Goal: Transaction & Acquisition: Purchase product/service

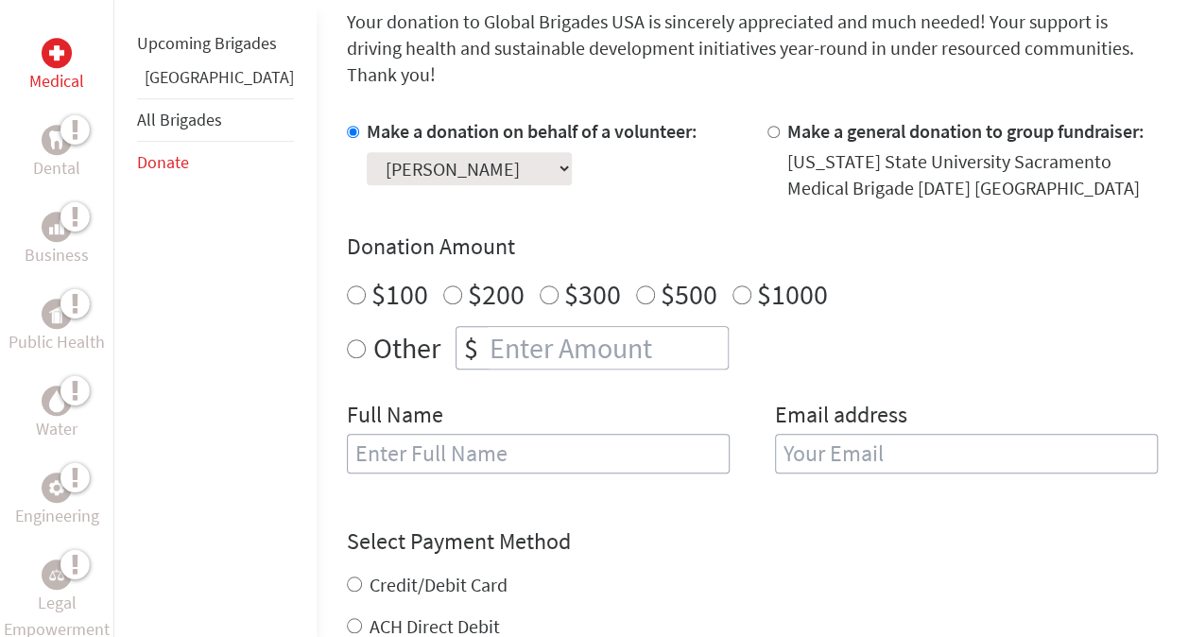
scroll to position [520, 0]
radio input "true"
click at [486, 329] on input "number" at bounding box center [607, 347] width 242 height 42
type input "1500"
click at [467, 433] on input "text" at bounding box center [538, 453] width 383 height 40
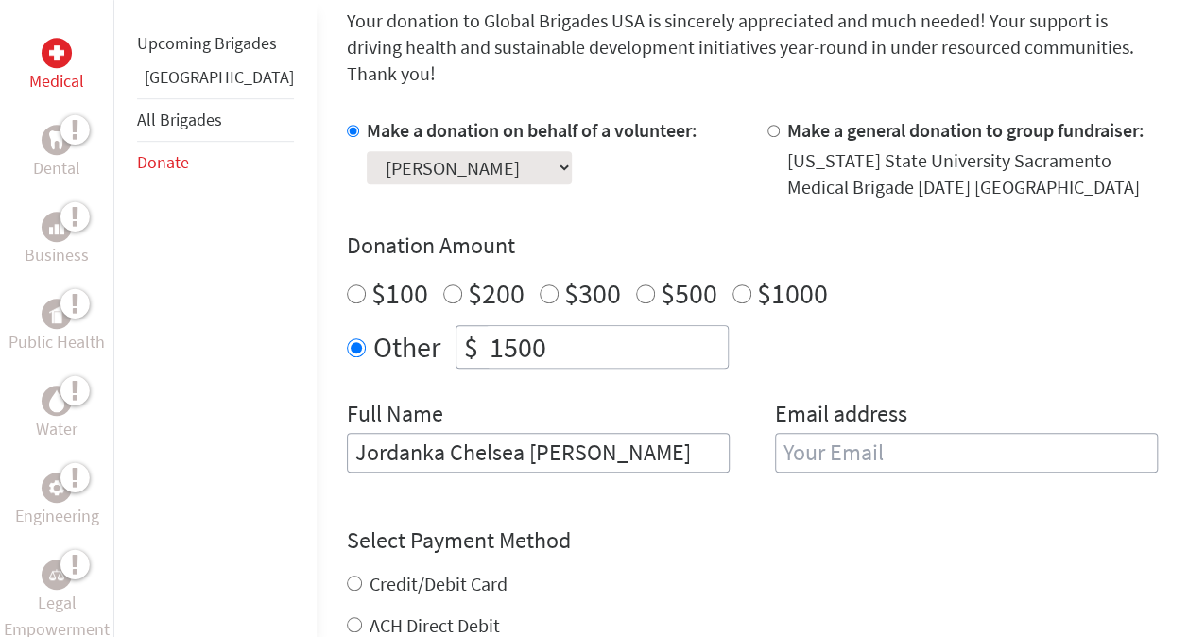
type input "Jordanka Chelsea Viviette Panggabean"
click at [814, 433] on input "email" at bounding box center [966, 453] width 383 height 40
type input "jordankapanggabean@gmail.com"
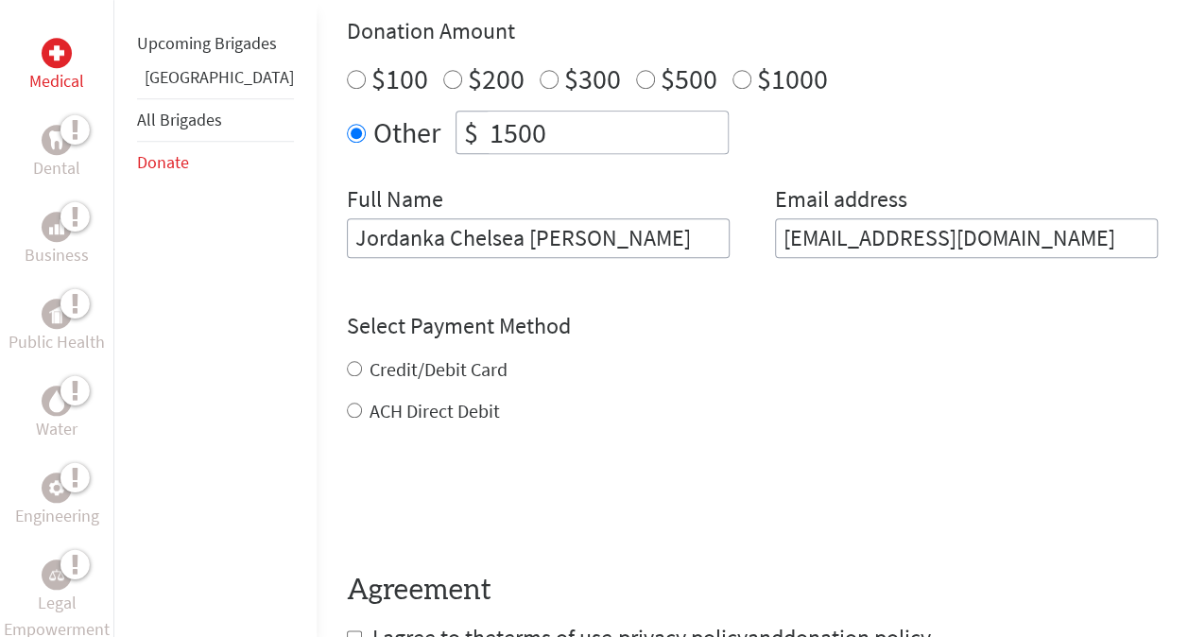
scroll to position [743, 0]
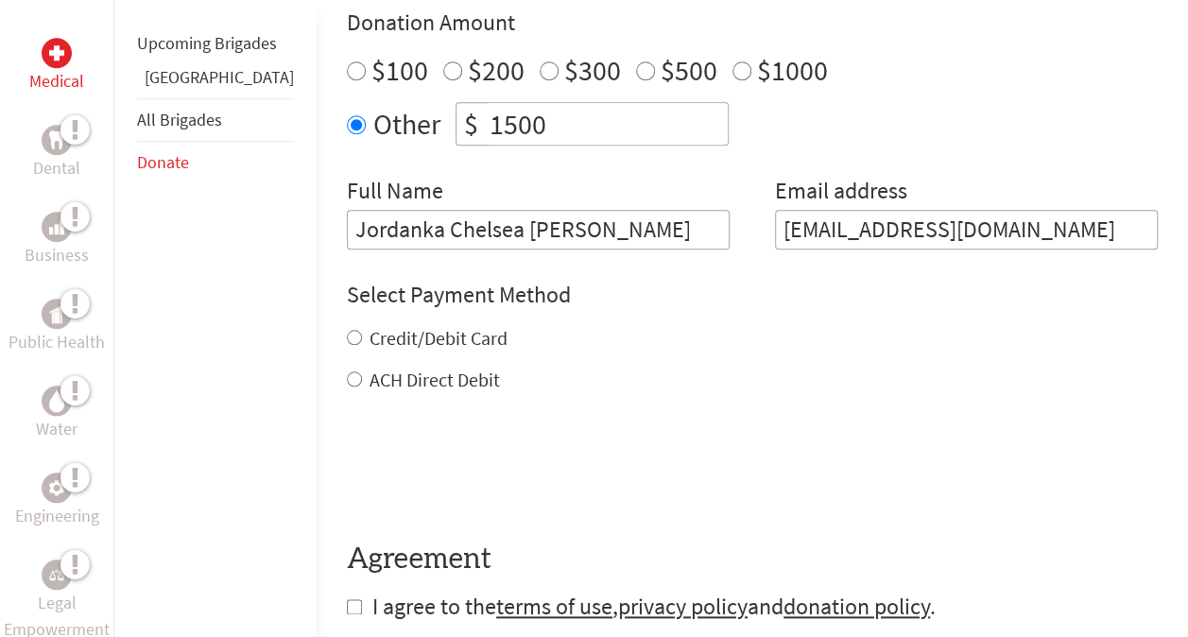
click at [347, 328] on div "Credit/Debit Card ACH Direct Debit" at bounding box center [752, 359] width 811 height 68
click at [347, 325] on div "Credit/Debit Card" at bounding box center [752, 338] width 811 height 26
click at [347, 330] on input "Credit/Debit Card" at bounding box center [354, 337] width 15 height 15
radio input "true"
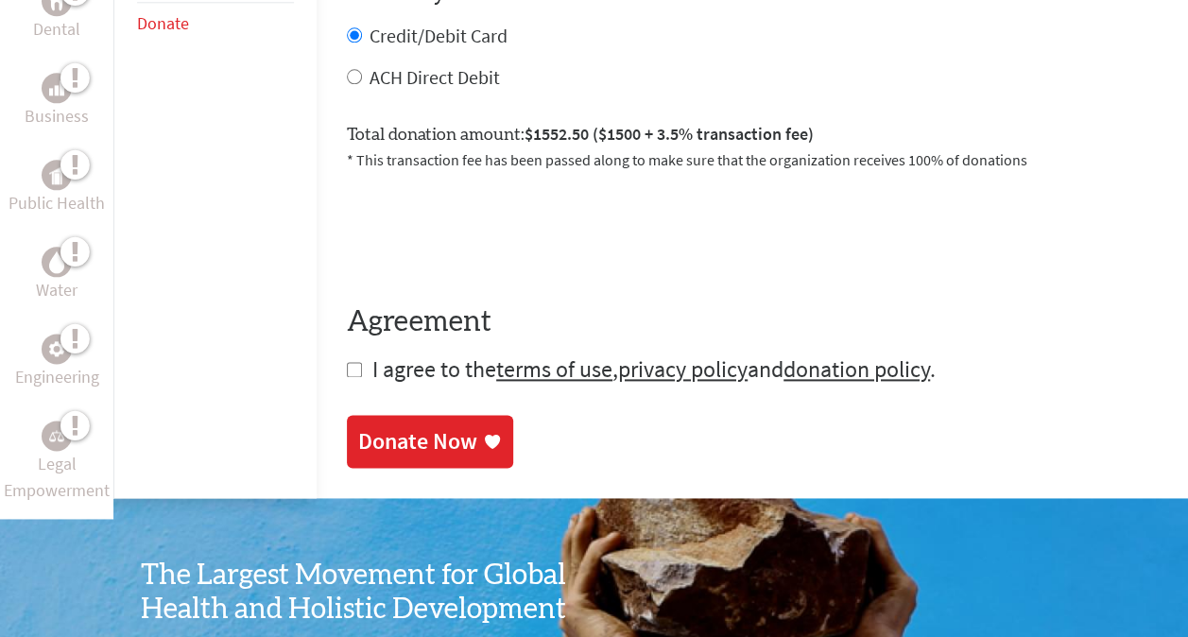
scroll to position [1049, 0]
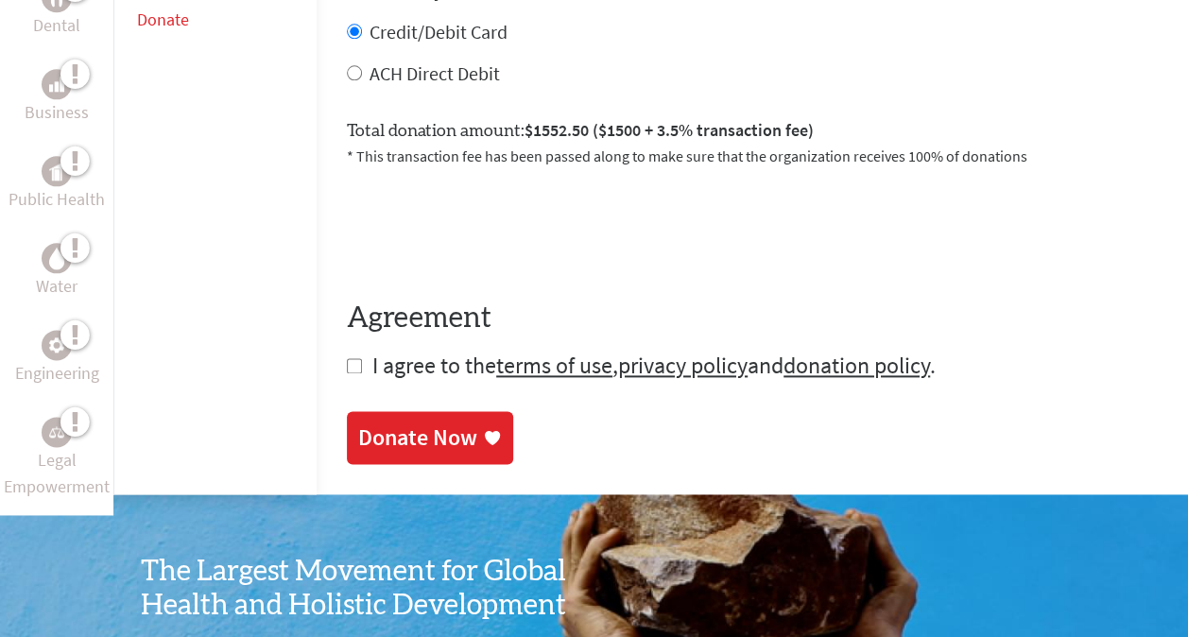
click at [347, 358] on input "checkbox" at bounding box center [354, 365] width 15 height 15
checkbox input "true"
click at [372, 424] on div "Donate Now" at bounding box center [417, 439] width 119 height 30
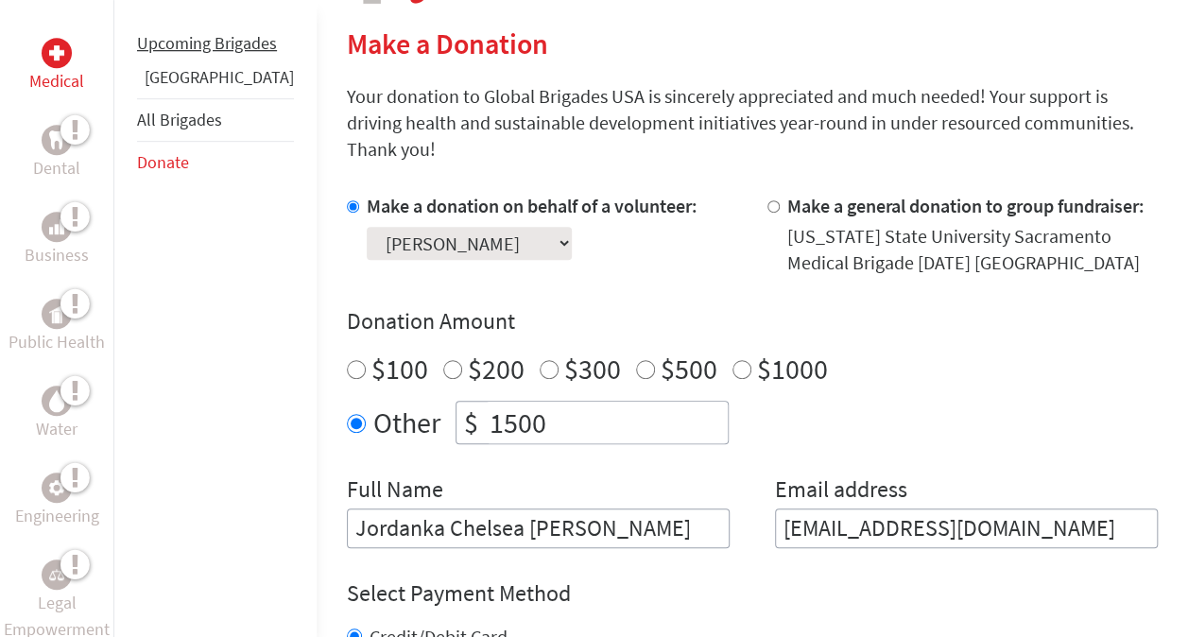
scroll to position [937, 0]
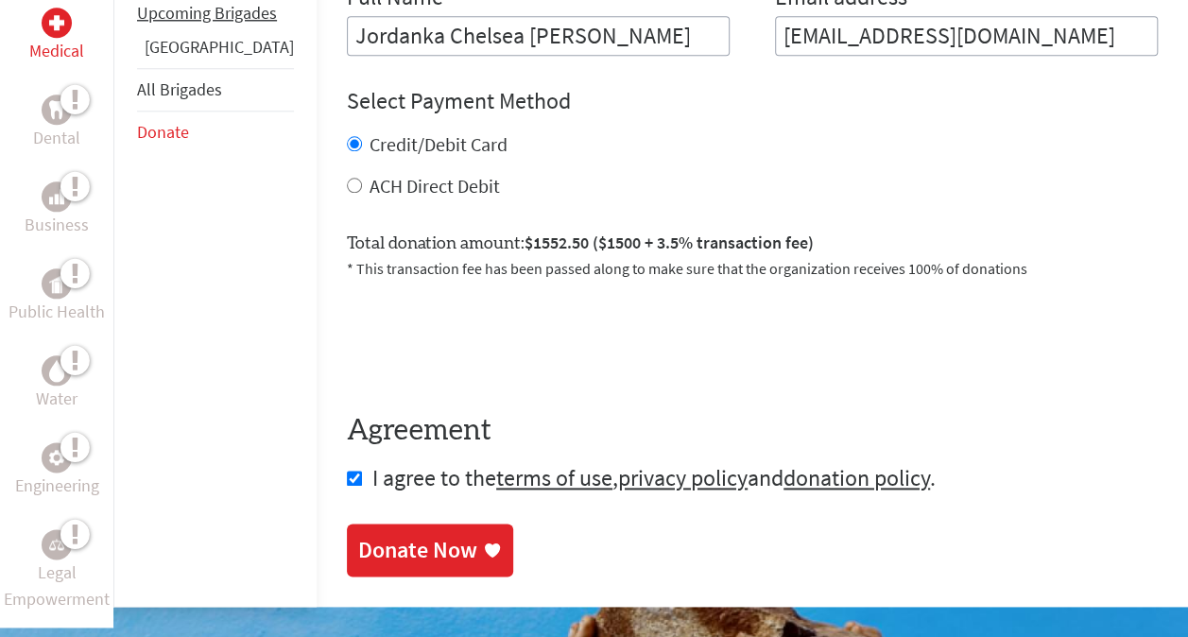
scroll to position [1049, 0]
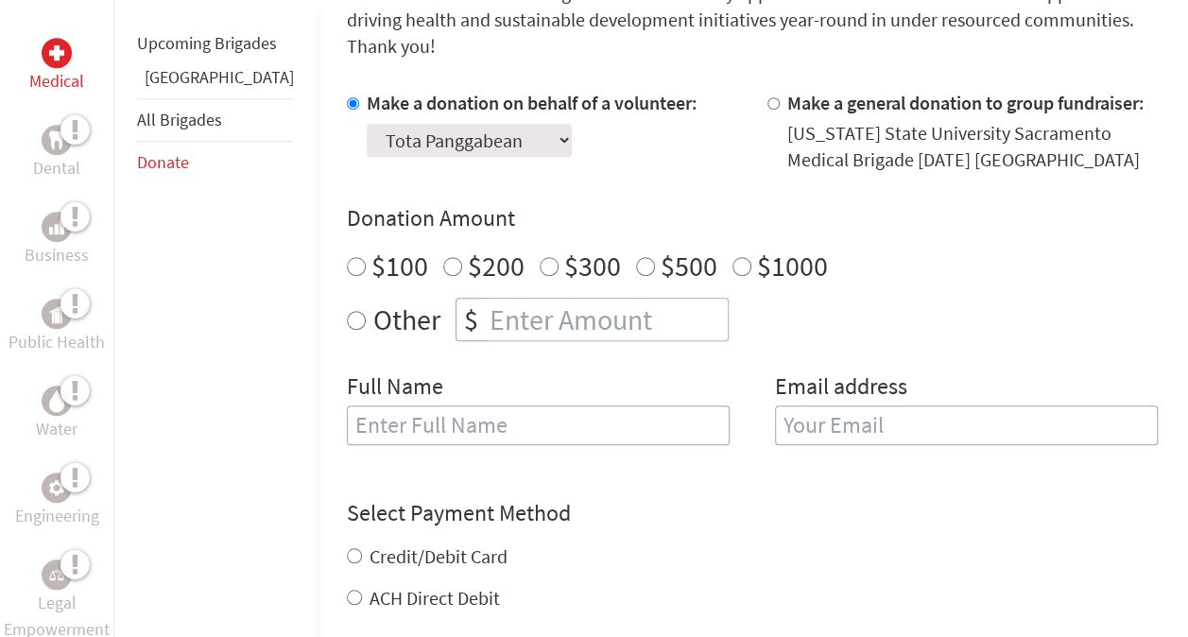
scroll to position [548, 0]
radio input "true"
click at [523, 300] on input "number" at bounding box center [607, 319] width 242 height 42
type input "1500"
click at [377, 405] on input "text" at bounding box center [538, 425] width 383 height 40
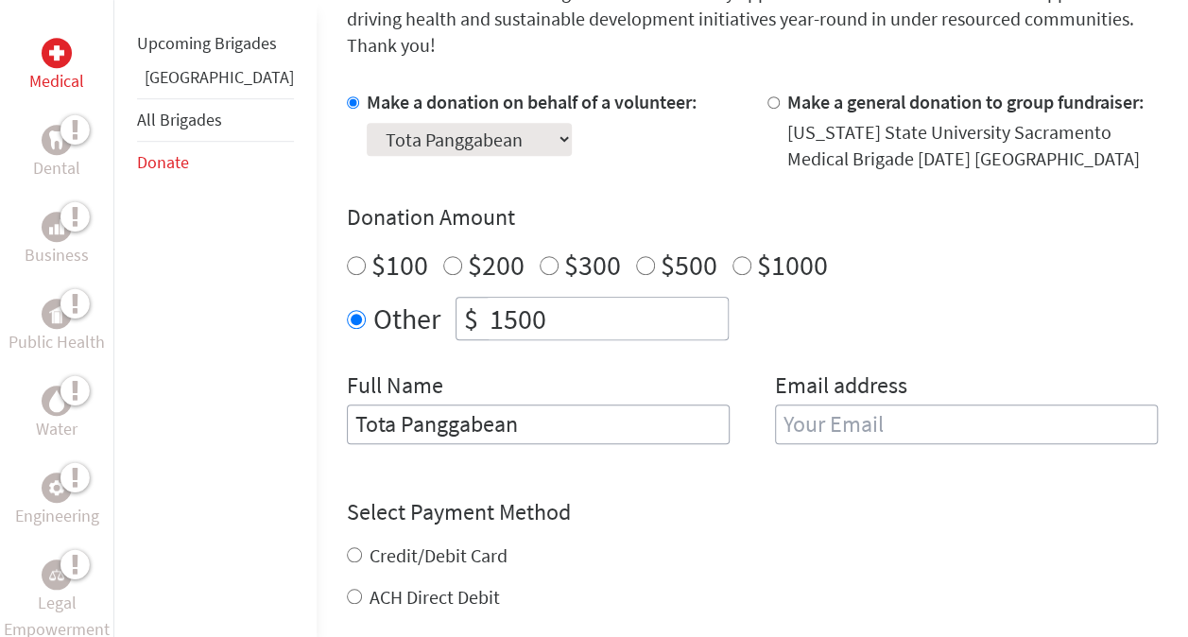
type input "Tota Panggabean"
click at [792, 405] on input "email" at bounding box center [966, 425] width 383 height 40
type input "[EMAIL_ADDRESS][DOMAIN_NAME]"
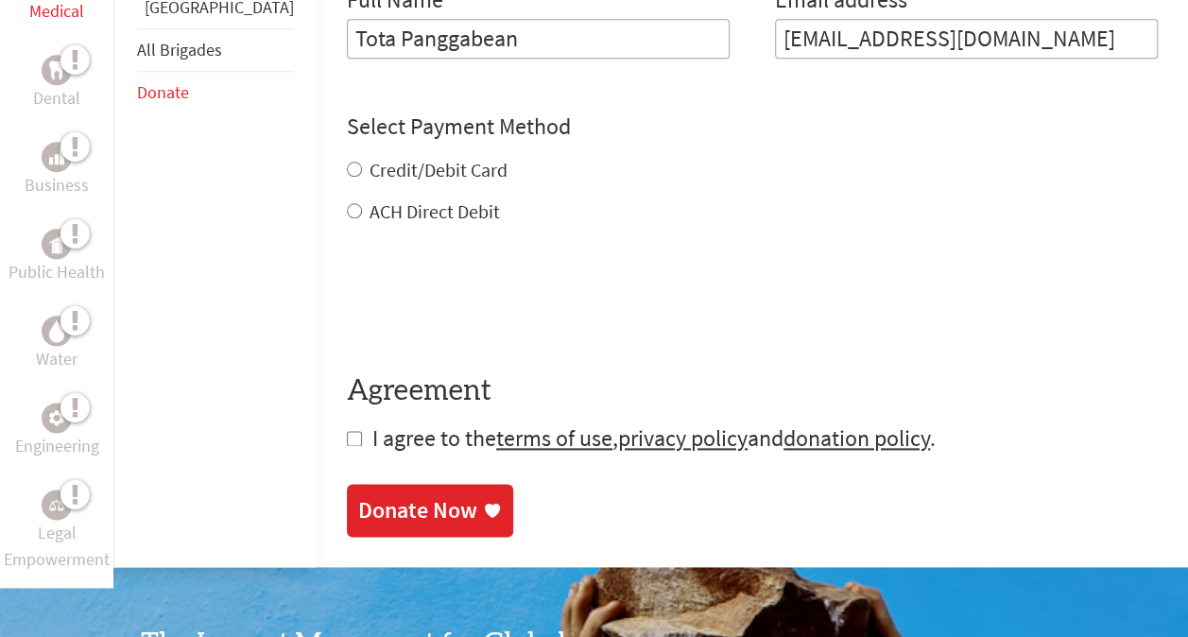
scroll to position [935, 0]
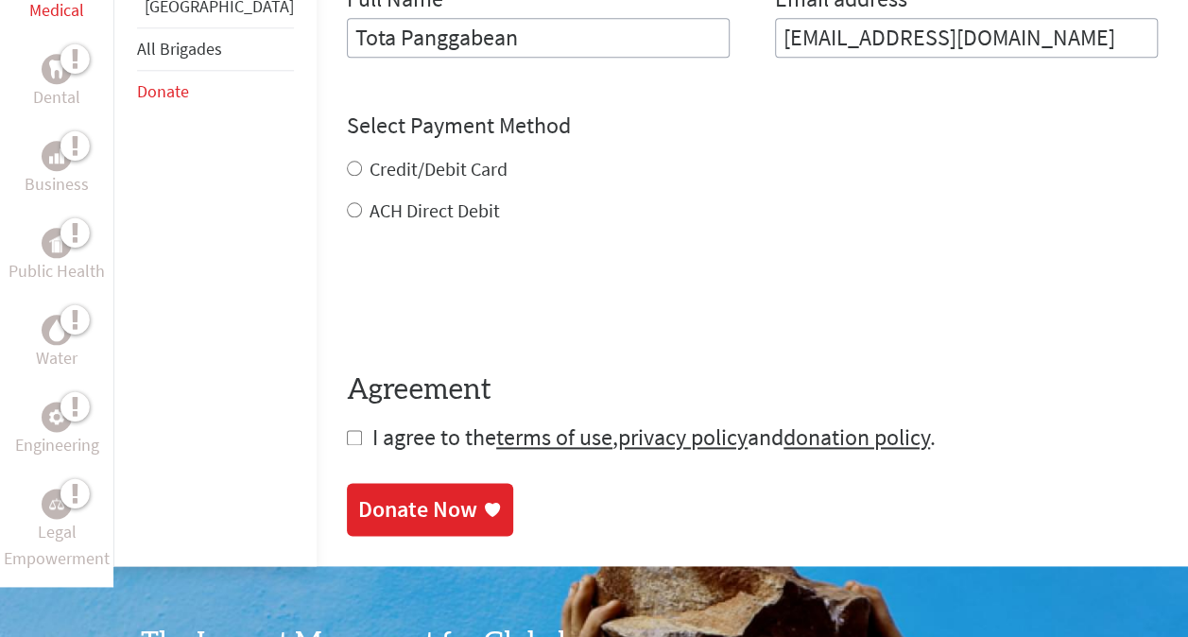
click at [347, 156] on div "Credit/Debit Card ACH Direct Debit" at bounding box center [752, 190] width 811 height 68
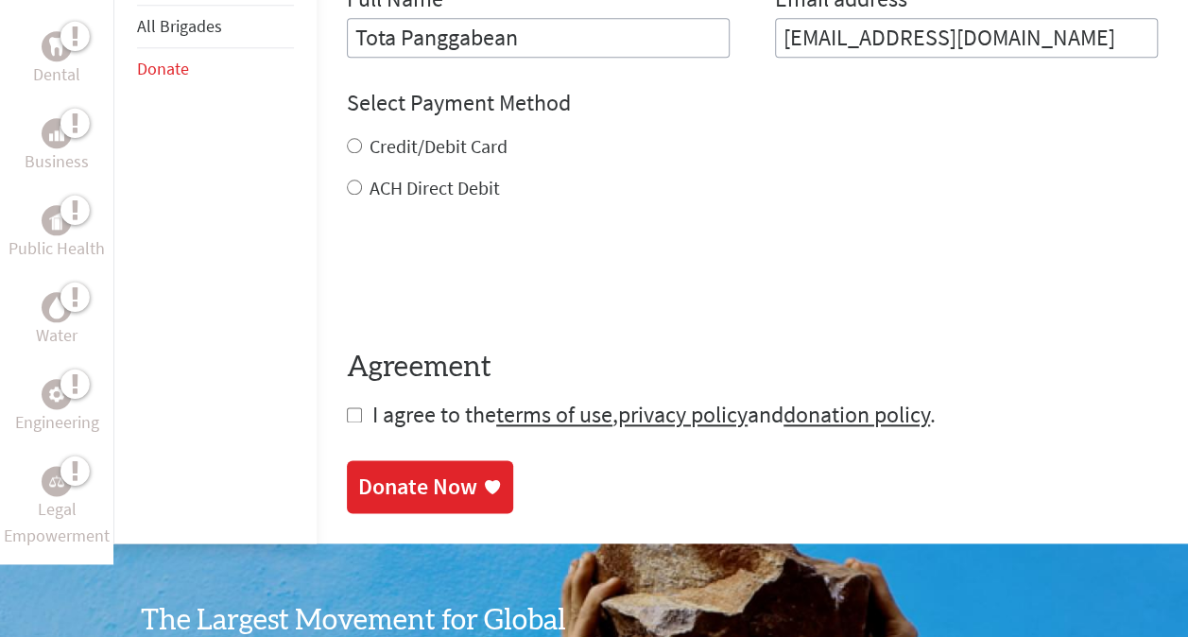
click at [347, 138] on input "Credit/Debit Card" at bounding box center [354, 145] width 15 height 15
radio input "true"
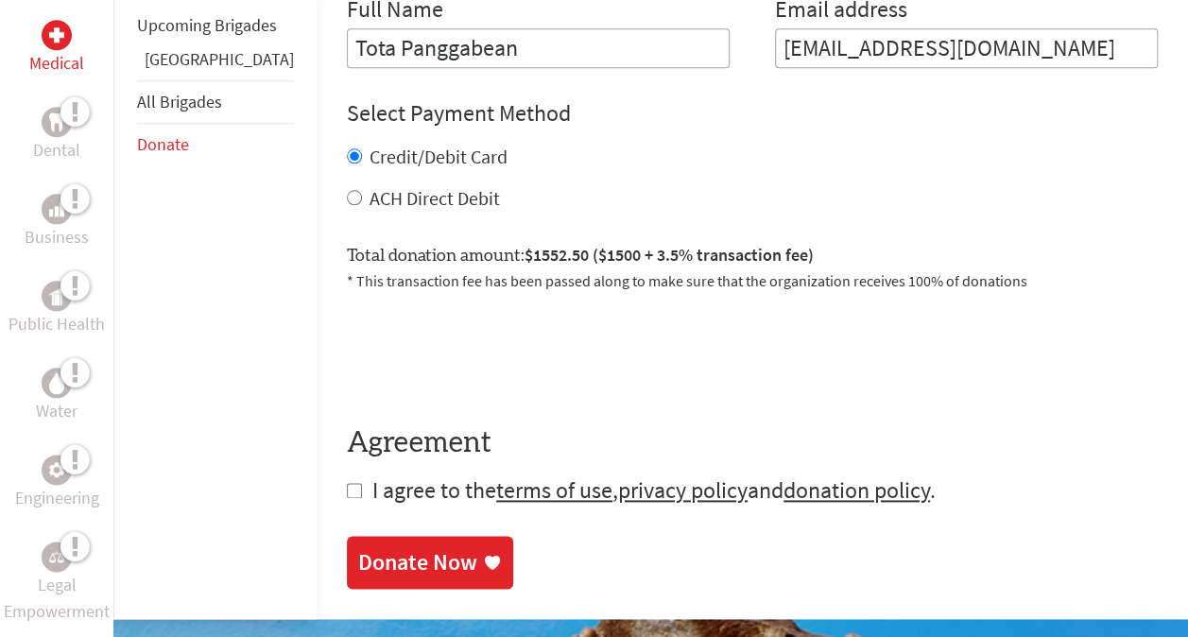
scroll to position [1030, 0]
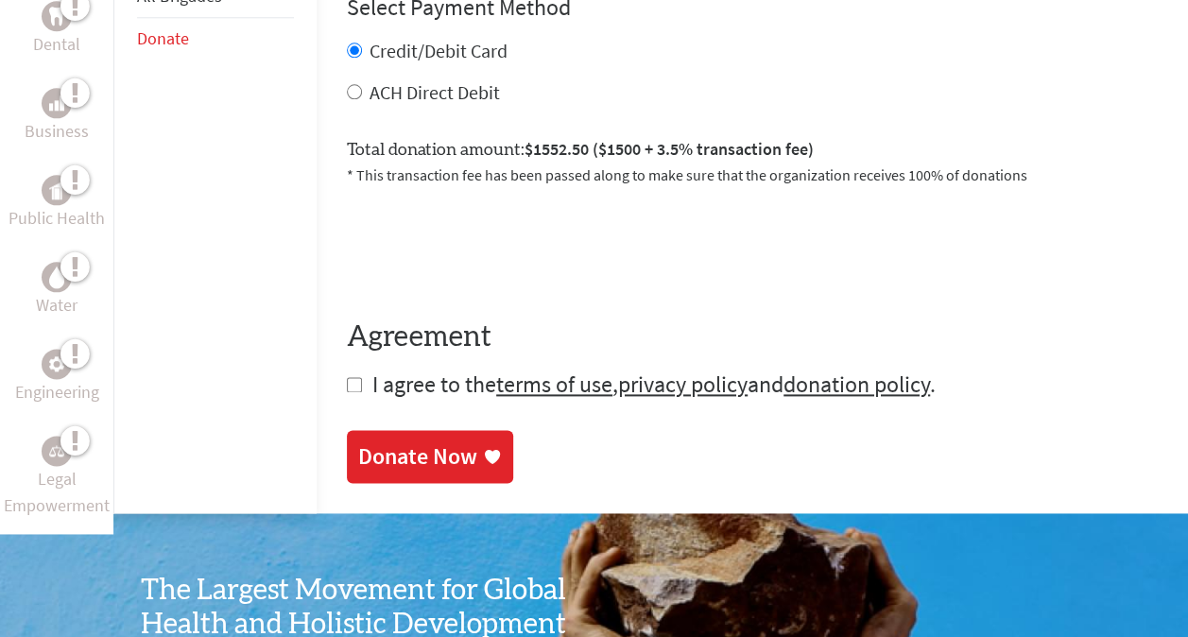
click at [347, 377] on input "checkbox" at bounding box center [354, 384] width 15 height 15
checkbox input "true"
click at [358, 443] on div "Donate Now" at bounding box center [417, 458] width 119 height 30
